Goal: Ask a question

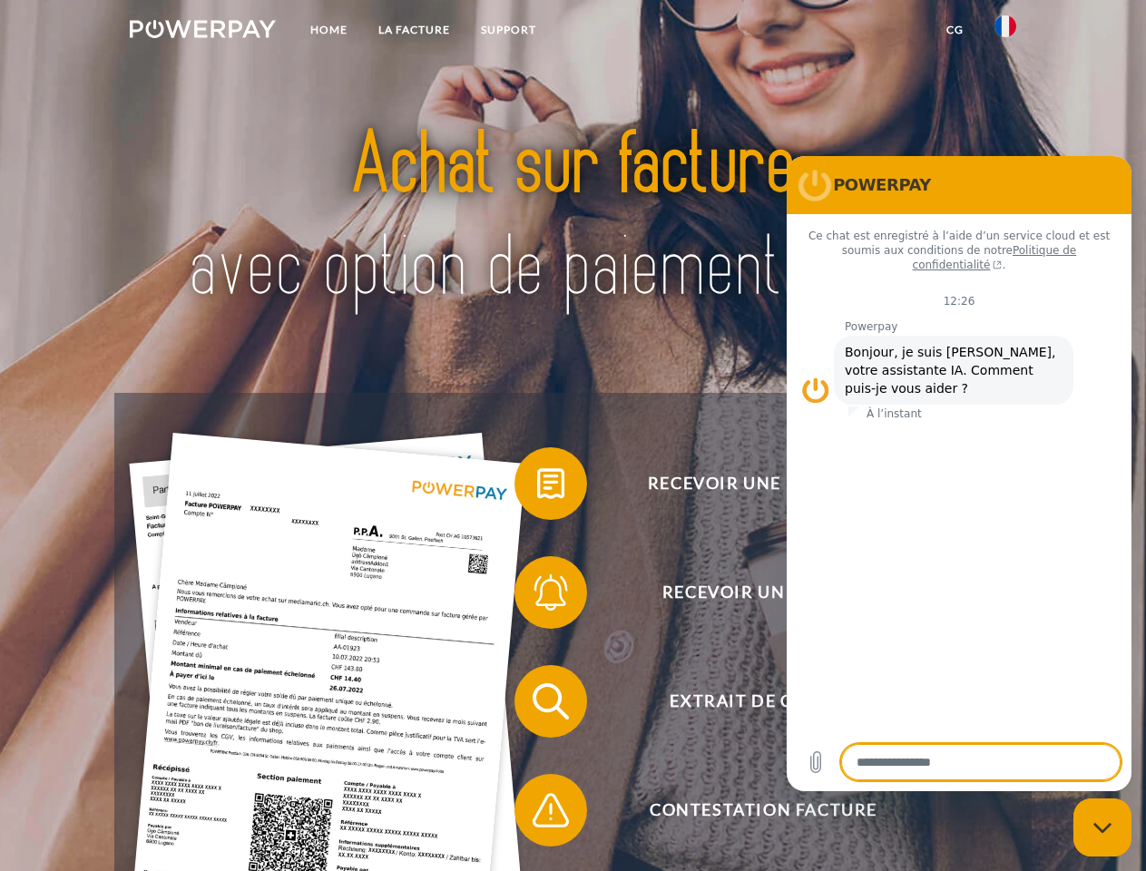
click at [202, 32] on img at bounding box center [203, 29] width 146 height 18
click at [1006, 32] on img at bounding box center [1006, 26] width 22 height 22
click at [955, 30] on link "CG" at bounding box center [955, 30] width 48 height 33
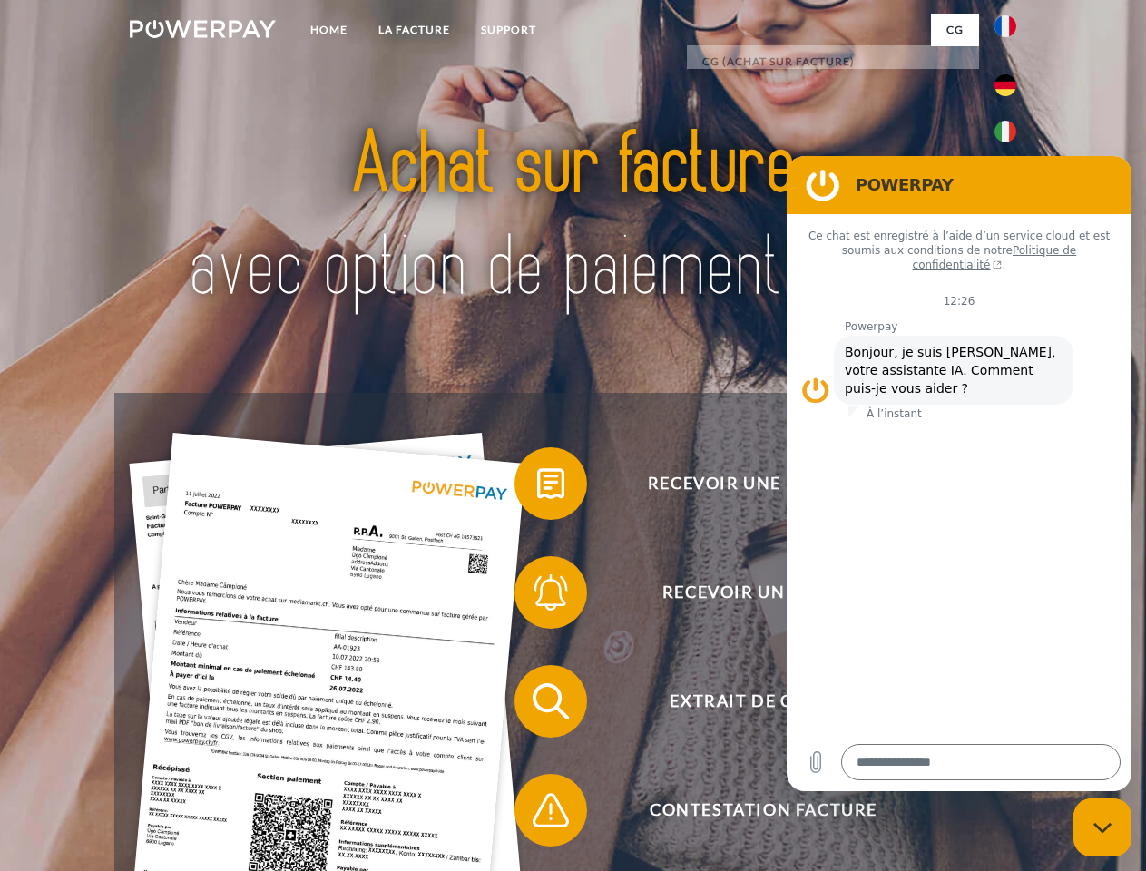
click at [537, 487] on span at bounding box center [523, 483] width 91 height 91
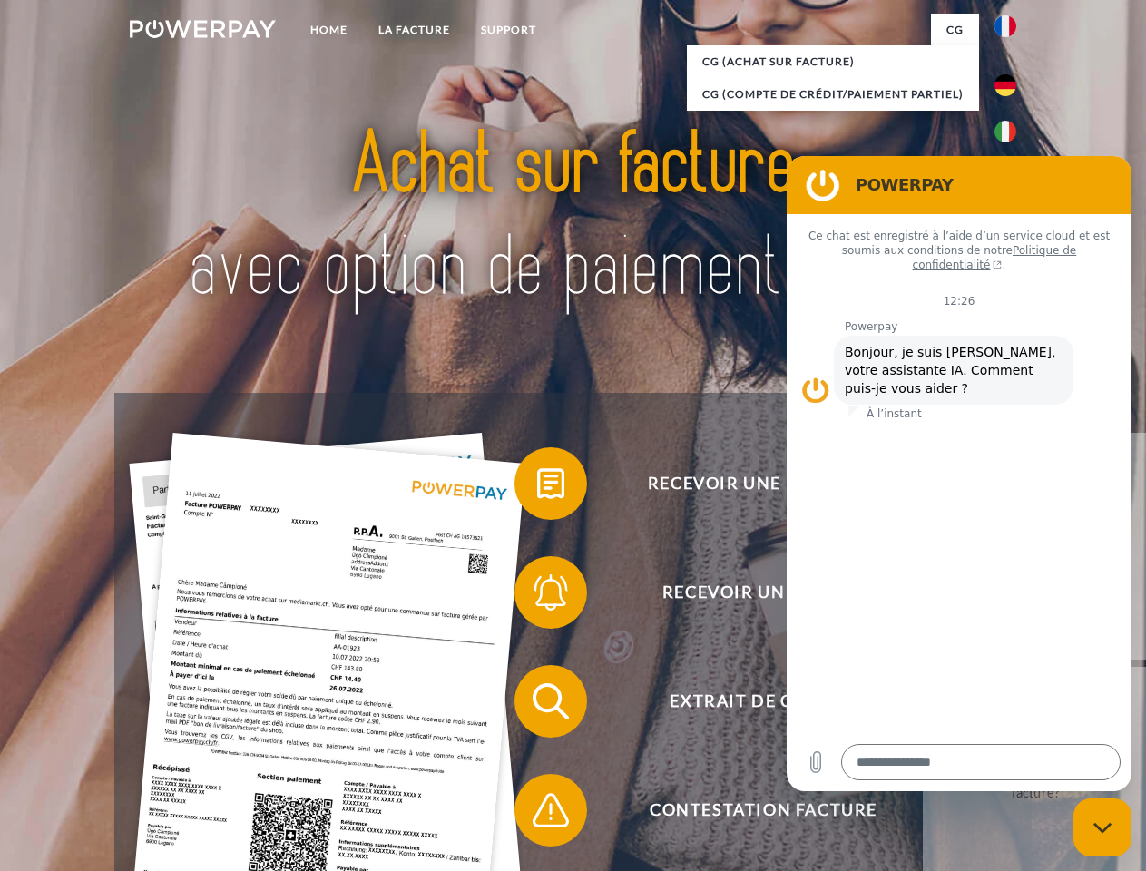
click at [537, 596] on span at bounding box center [523, 592] width 91 height 91
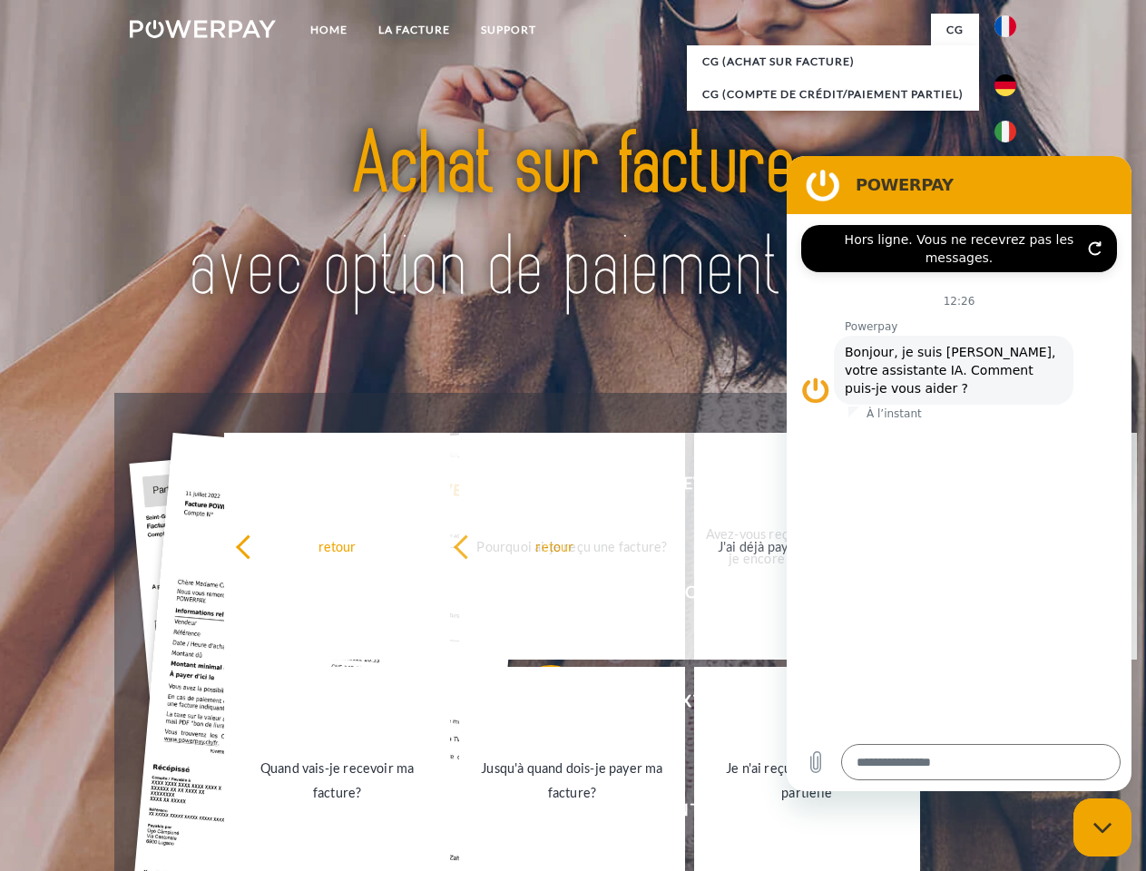
click at [694, 814] on link "Je n'ai reçu qu'une livraison partielle" at bounding box center [807, 780] width 226 height 227
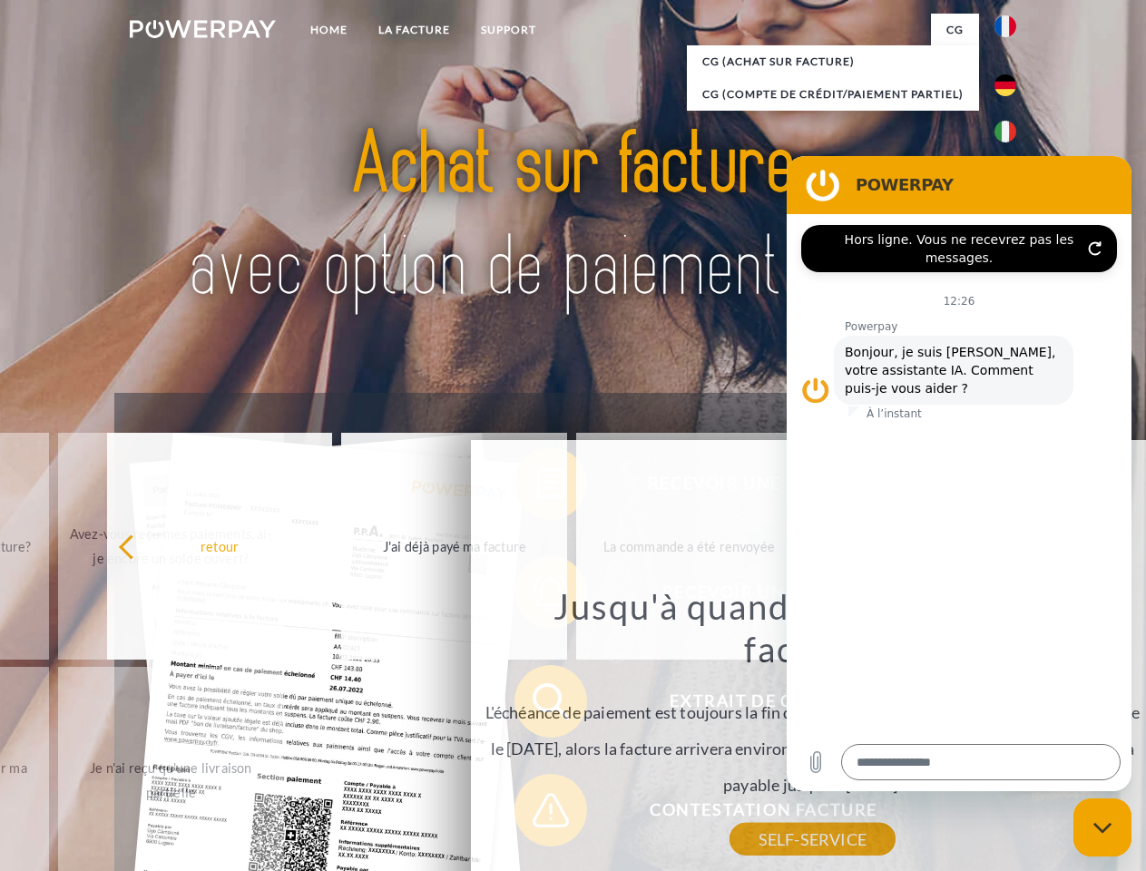
click at [1103, 828] on icon "Fermer la fenêtre de messagerie" at bounding box center [1103, 828] width 19 height 12
type textarea "*"
